Goal: Task Accomplishment & Management: Manage account settings

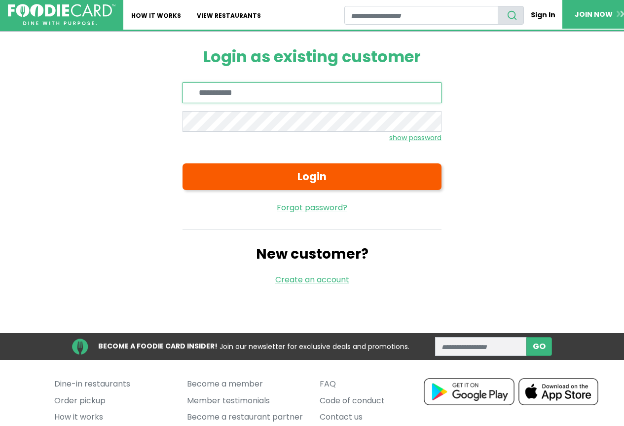
click at [221, 89] on input "Enter email" at bounding box center [312, 92] width 259 height 21
type input "**********"
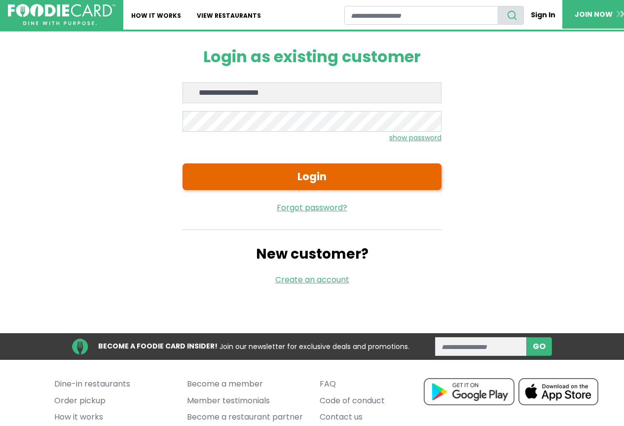
drag, startPoint x: 251, startPoint y: 166, endPoint x: 248, endPoint y: 180, distance: 14.5
click at [250, 169] on button "Login" at bounding box center [312, 176] width 259 height 27
click at [248, 180] on button "Login" at bounding box center [312, 176] width 259 height 27
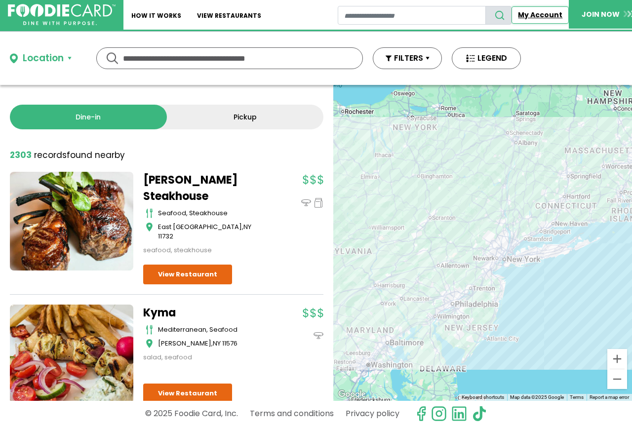
click at [558, 17] on link "My Account" at bounding box center [539, 14] width 57 height 17
